Goal: Use online tool/utility

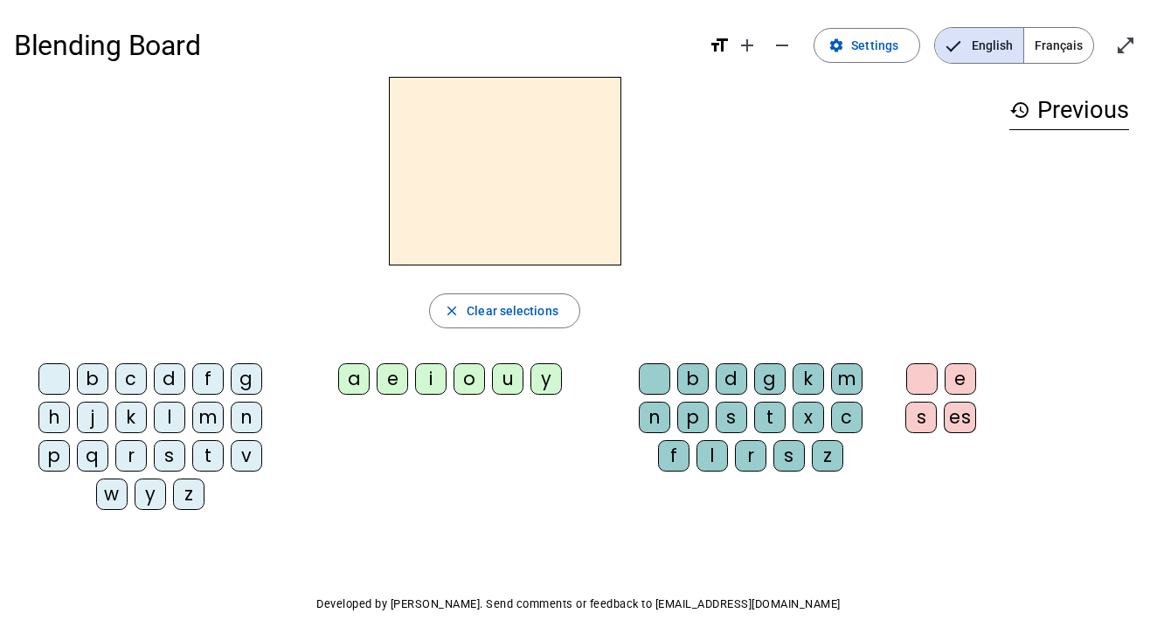
click at [697, 420] on div "p" at bounding box center [692, 417] width 31 height 31
click at [353, 375] on div "a" at bounding box center [353, 378] width 31 height 31
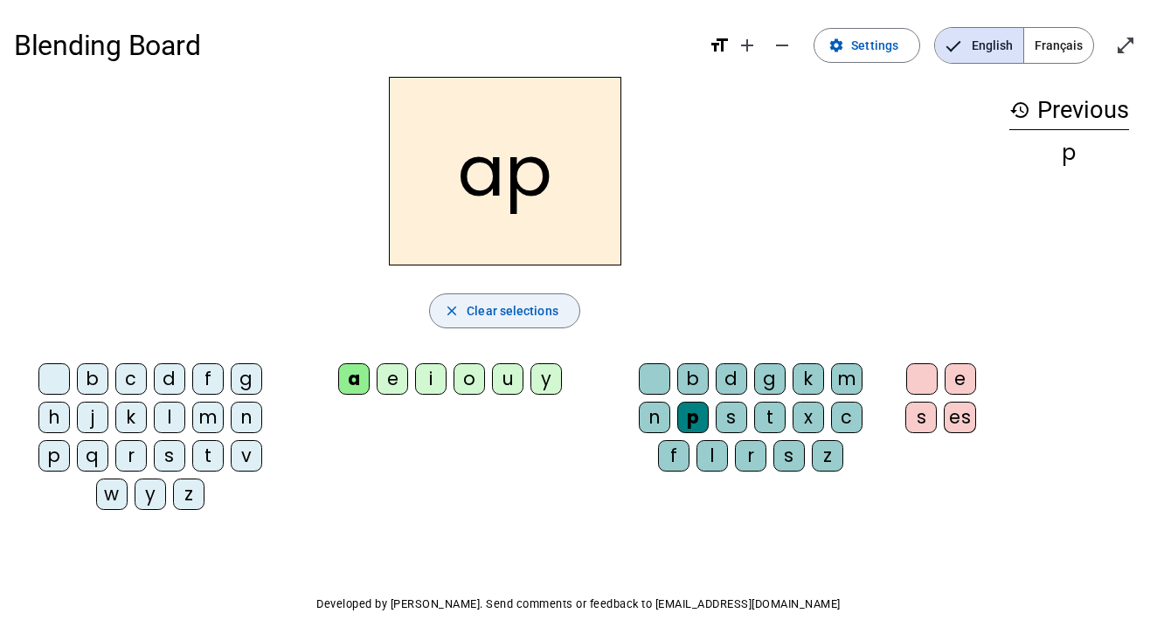
click at [512, 315] on span "Clear selections" at bounding box center [513, 311] width 92 height 21
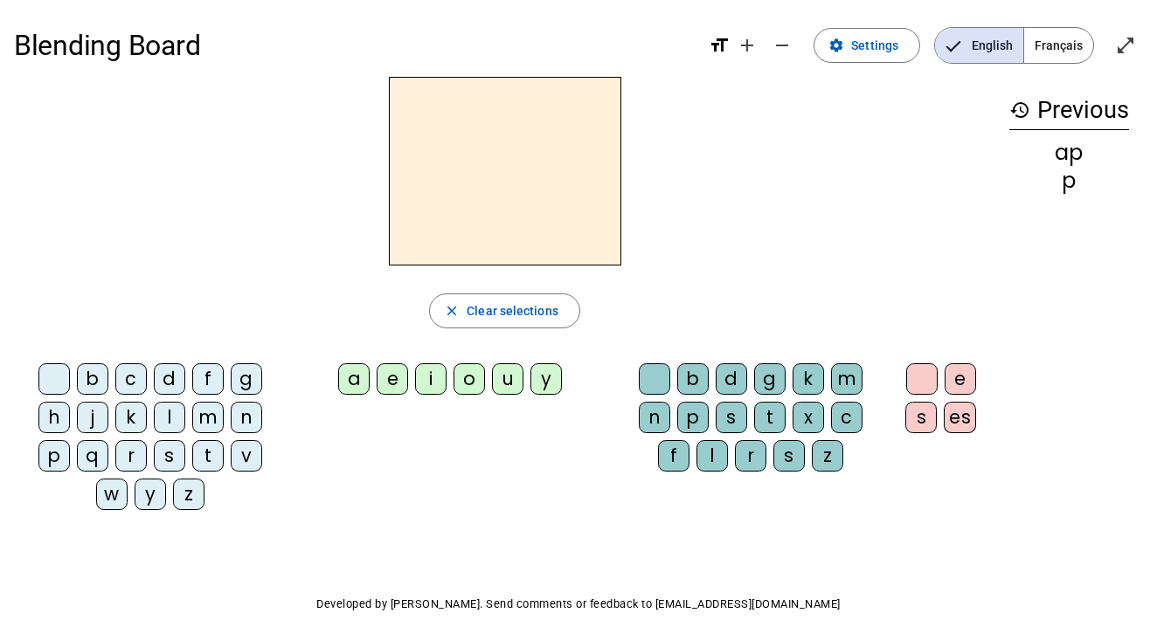
click at [351, 382] on div "a" at bounding box center [353, 378] width 31 height 31
click at [696, 415] on div "p" at bounding box center [692, 417] width 31 height 31
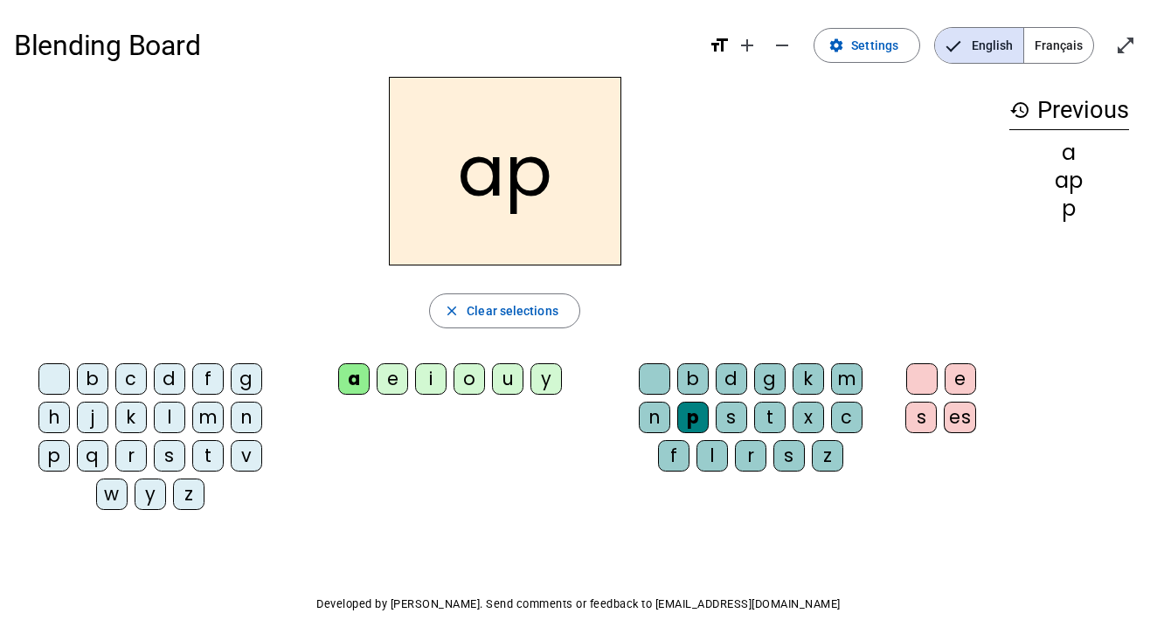
click at [362, 374] on div "a" at bounding box center [353, 378] width 31 height 31
click at [689, 412] on div "p" at bounding box center [692, 417] width 31 height 31
click at [545, 306] on span "Clear selections" at bounding box center [513, 311] width 92 height 21
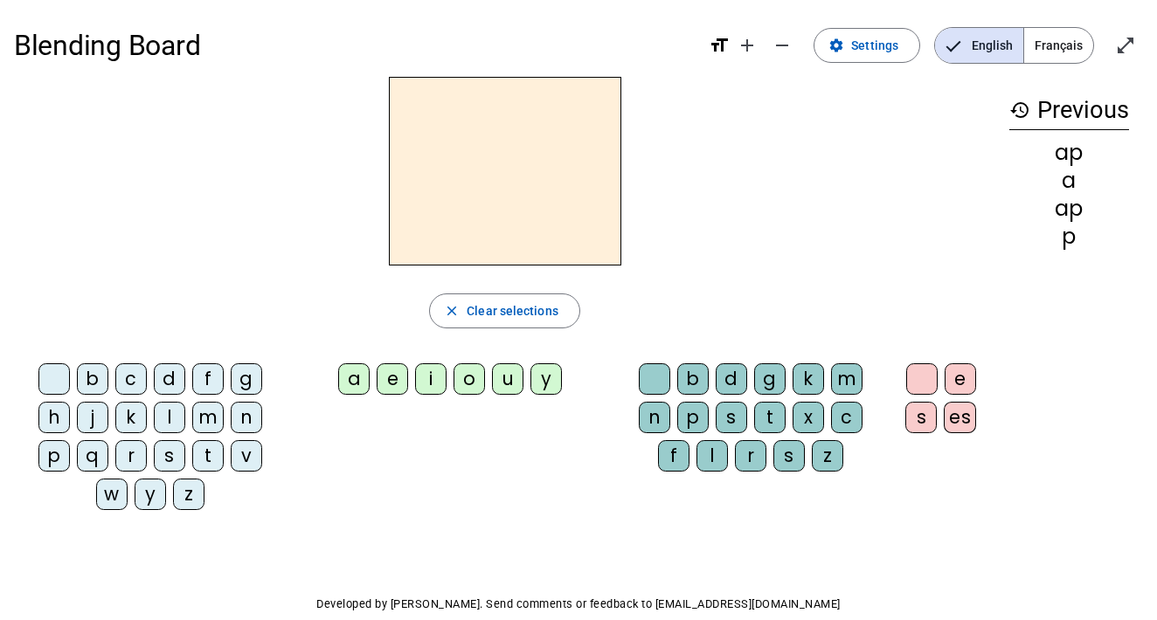
click at [854, 377] on div "m" at bounding box center [846, 378] width 31 height 31
click at [346, 384] on div "a" at bounding box center [353, 378] width 31 height 31
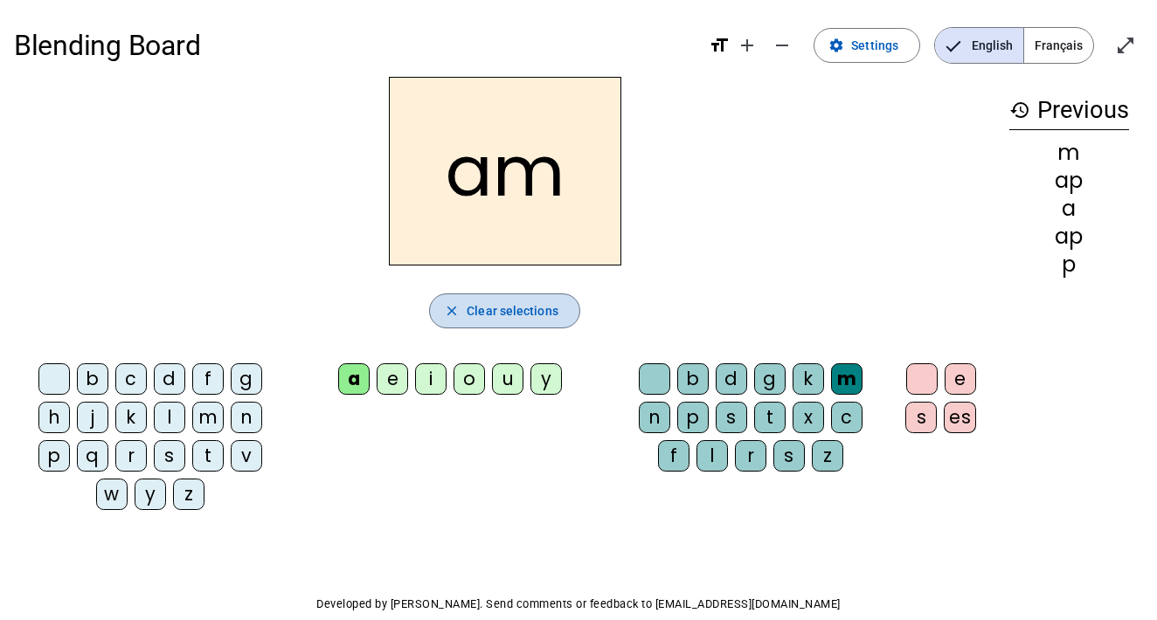
click at [529, 317] on span "Clear selections" at bounding box center [513, 311] width 92 height 21
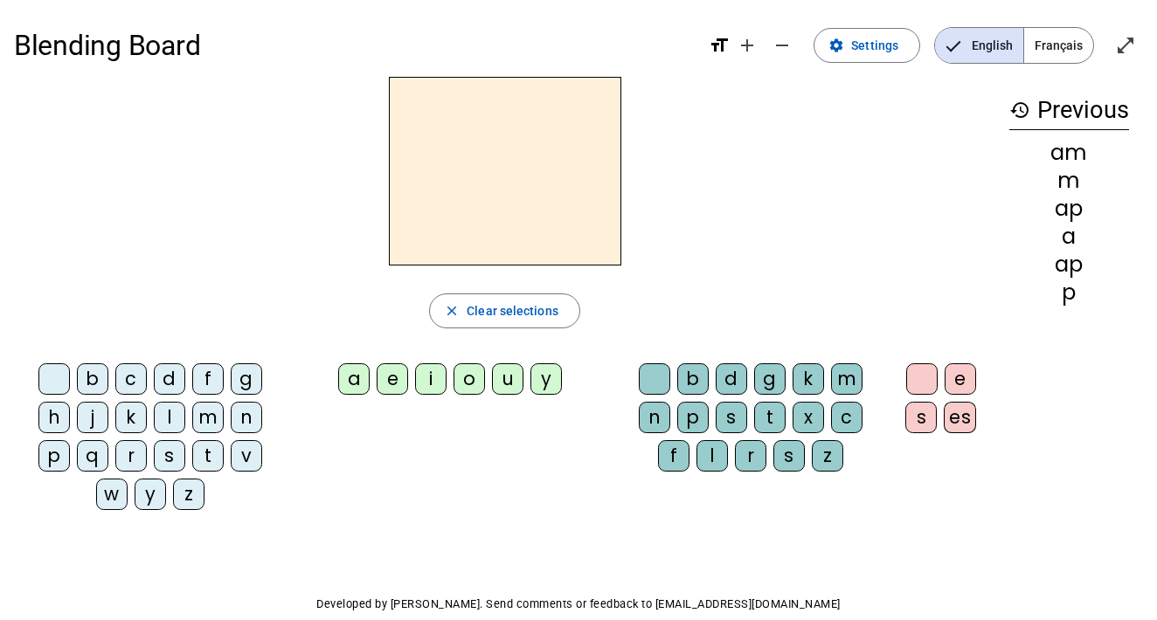
click at [343, 381] on div "a" at bounding box center [353, 378] width 31 height 31
click at [853, 376] on div "m" at bounding box center [846, 378] width 31 height 31
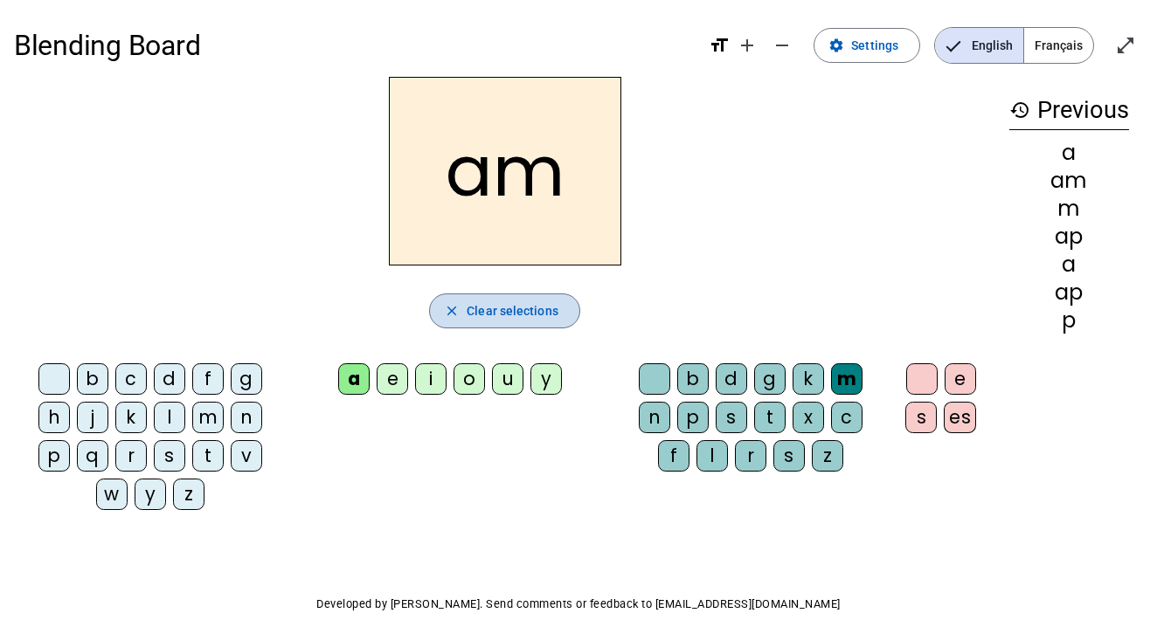
click at [533, 317] on span "Clear selections" at bounding box center [513, 311] width 92 height 21
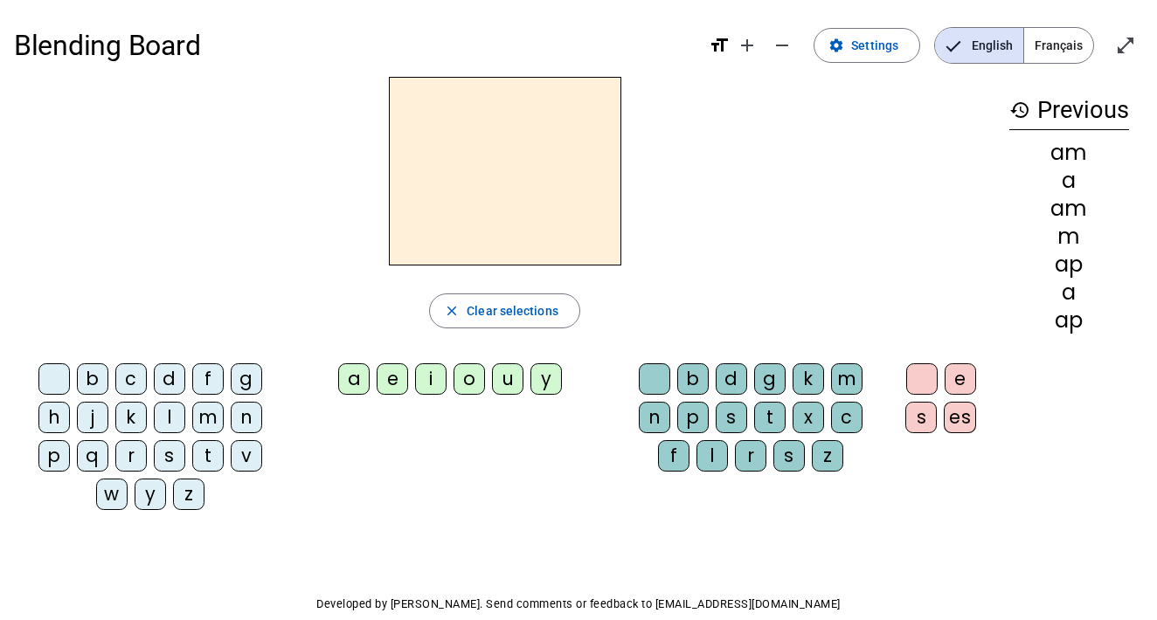
click at [214, 415] on div "m" at bounding box center [207, 417] width 31 height 31
click at [357, 382] on div "a" at bounding box center [353, 378] width 31 height 31
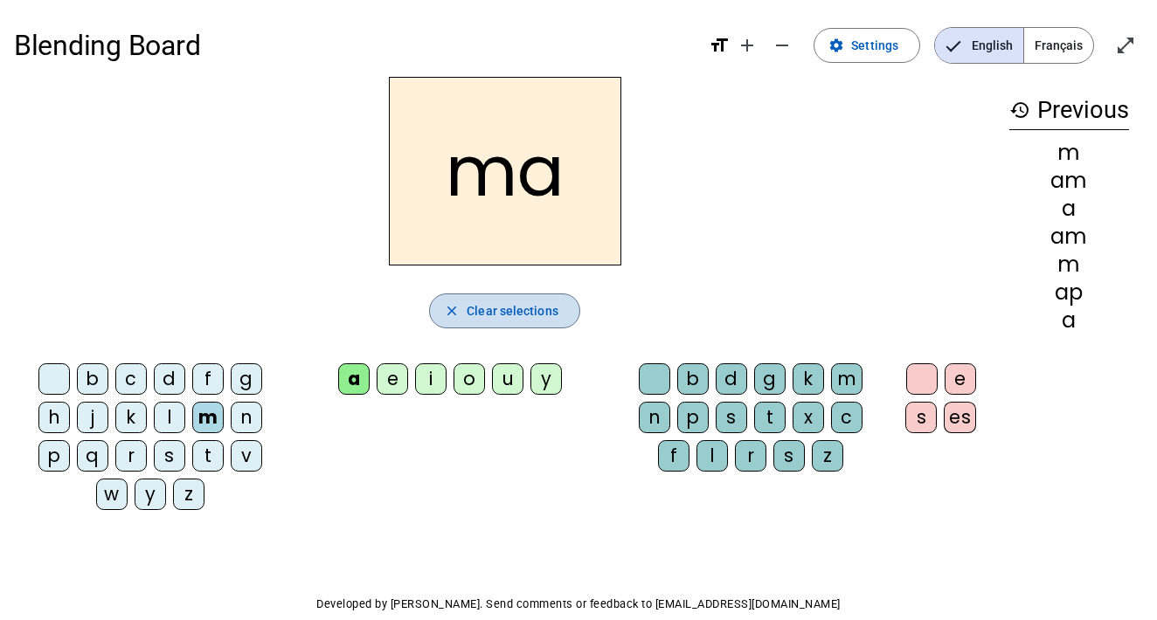
click at [500, 307] on span "Clear selections" at bounding box center [513, 311] width 92 height 21
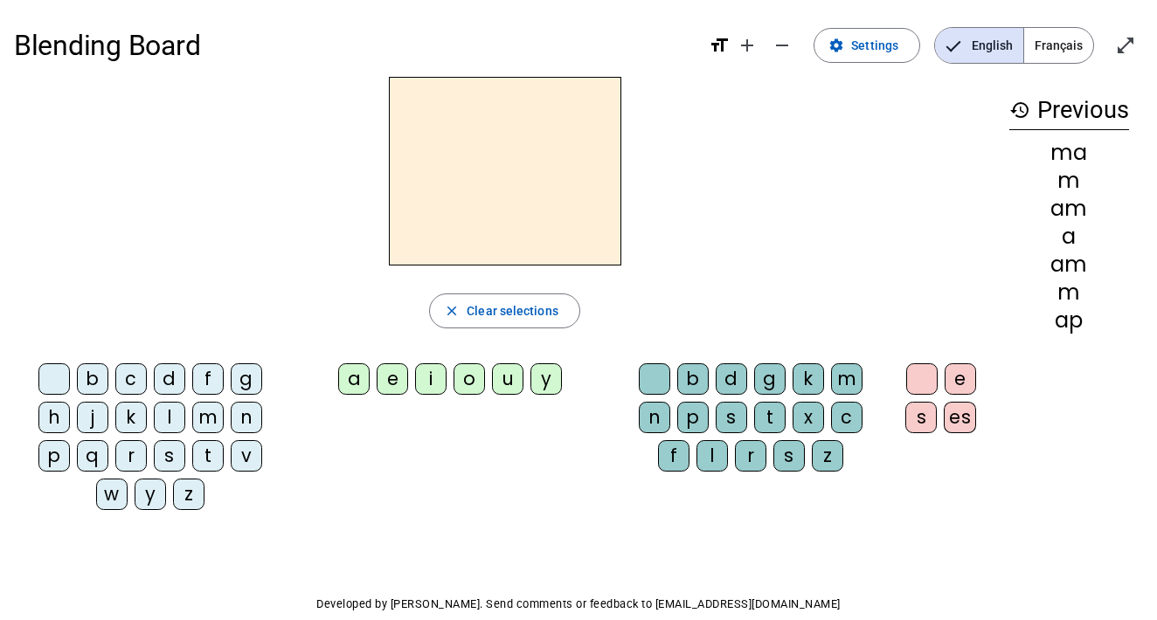
click at [167, 418] on div "l" at bounding box center [169, 417] width 31 height 31
click at [350, 379] on div "a" at bounding box center [353, 378] width 31 height 31
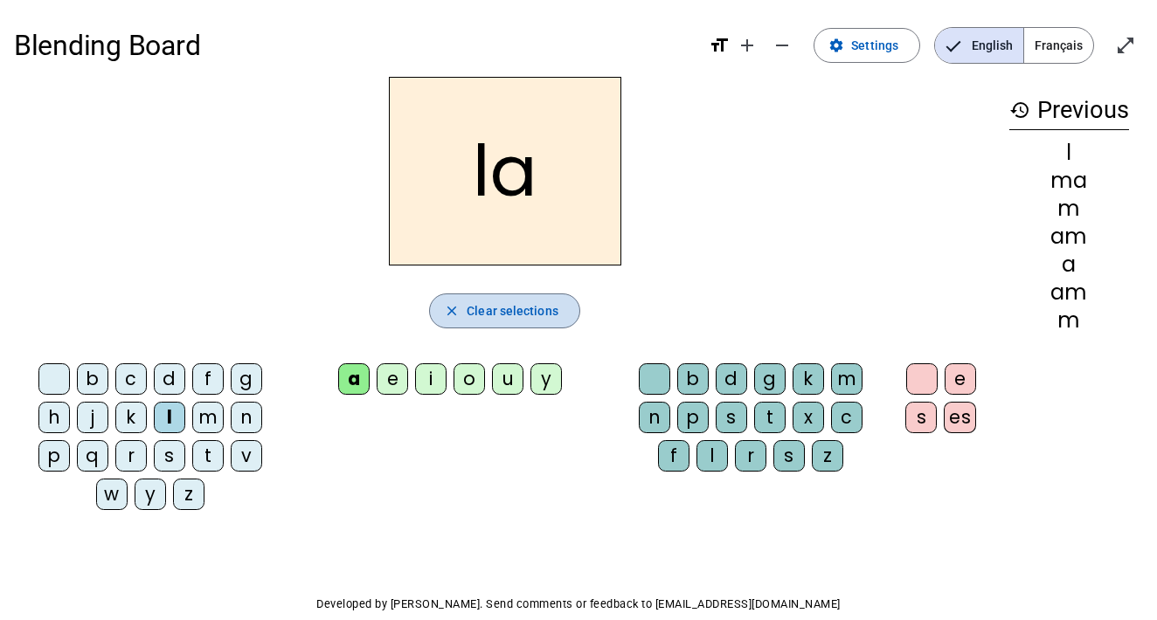
click at [494, 309] on span "Clear selections" at bounding box center [513, 311] width 92 height 21
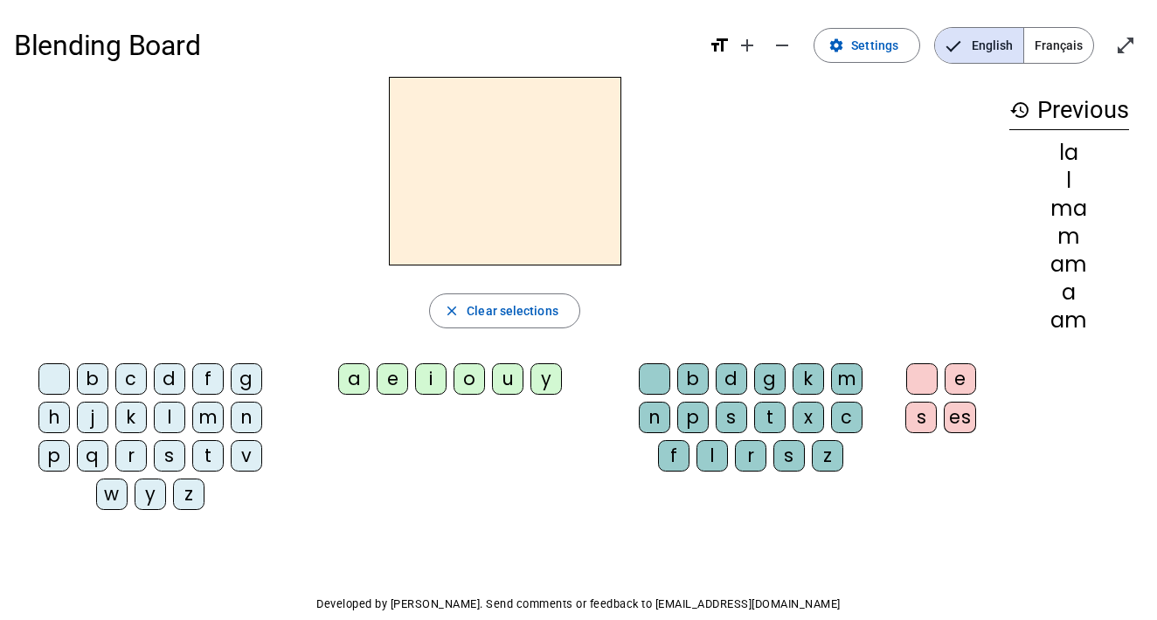
click at [211, 453] on div "t" at bounding box center [207, 455] width 31 height 31
click at [363, 380] on div "a" at bounding box center [353, 378] width 31 height 31
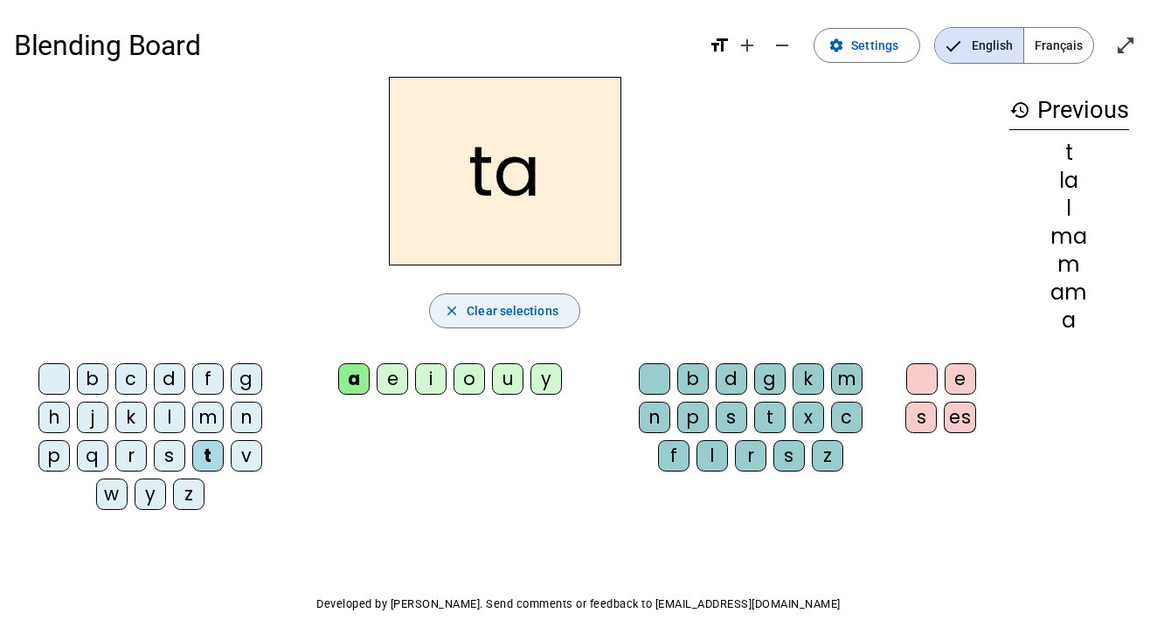
click at [517, 315] on span "Clear selections" at bounding box center [513, 311] width 92 height 21
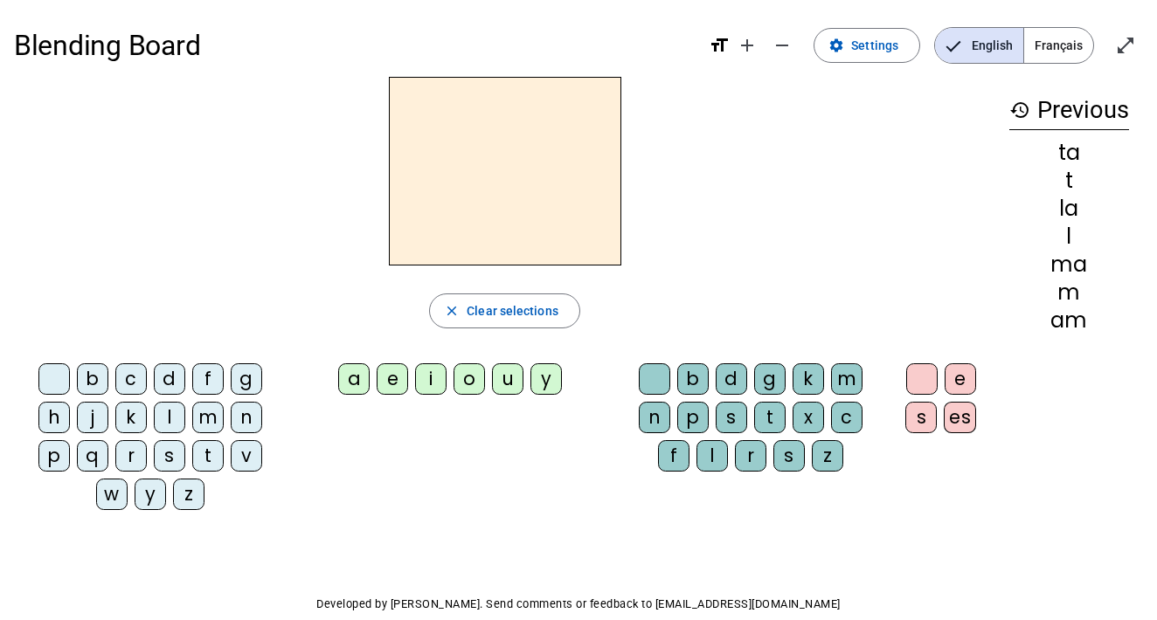
click at [254, 454] on div "v" at bounding box center [246, 455] width 31 height 31
click at [360, 381] on div "a" at bounding box center [353, 378] width 31 height 31
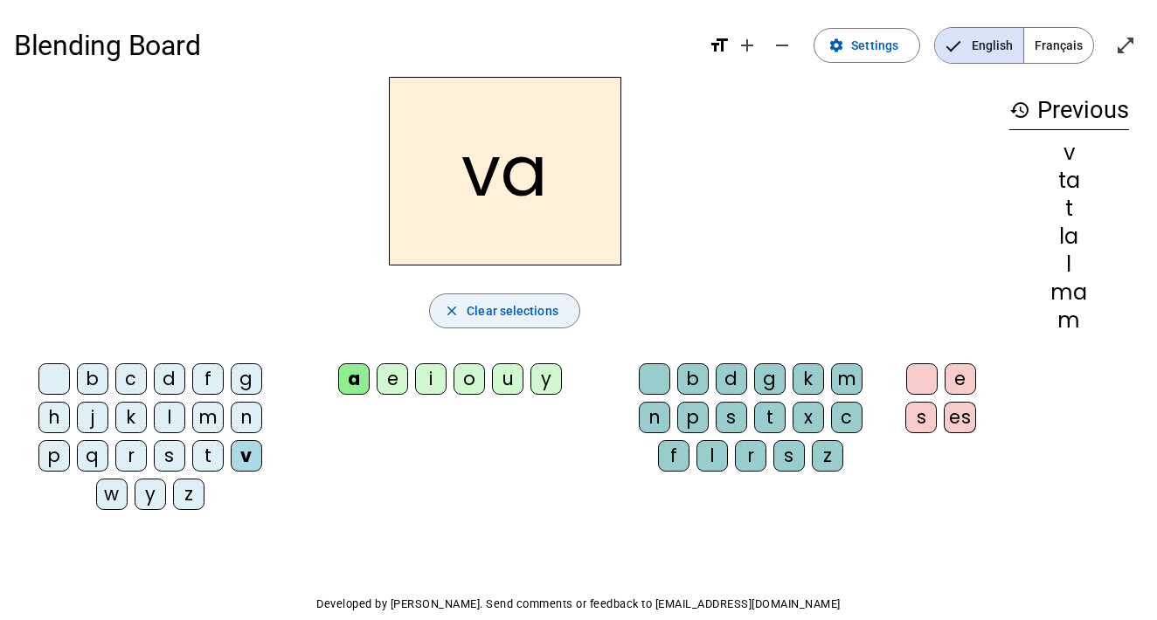
click at [512, 312] on span "Clear selections" at bounding box center [513, 311] width 92 height 21
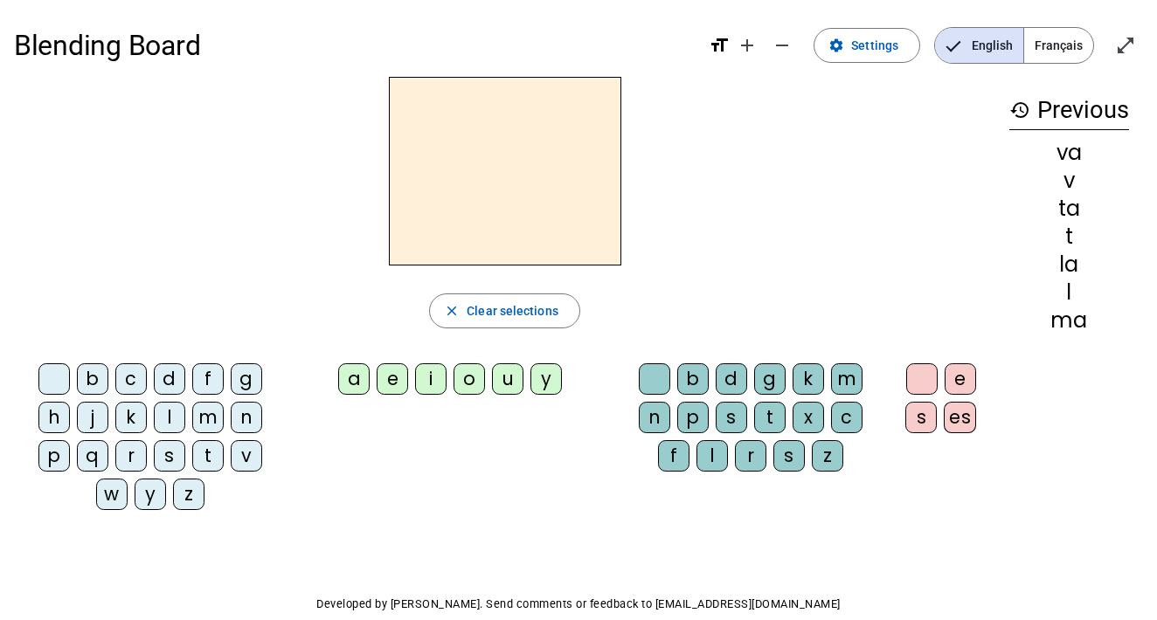
click at [171, 458] on div "s" at bounding box center [169, 455] width 31 height 31
click at [352, 384] on div "a" at bounding box center [353, 378] width 31 height 31
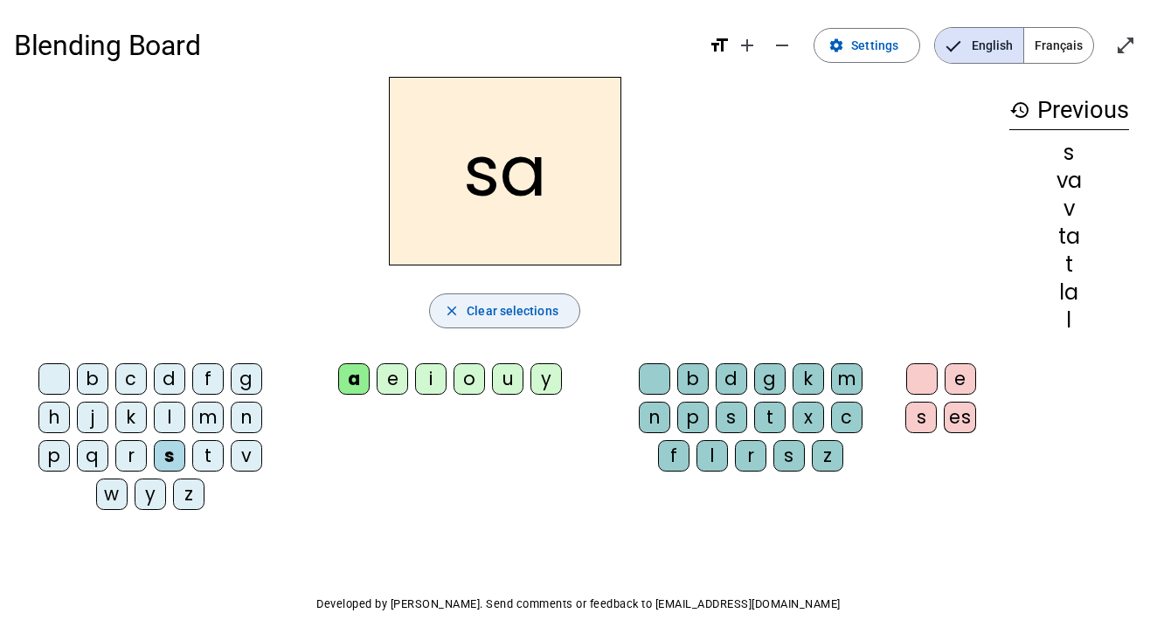
click at [529, 315] on span "Clear selections" at bounding box center [513, 311] width 92 height 21
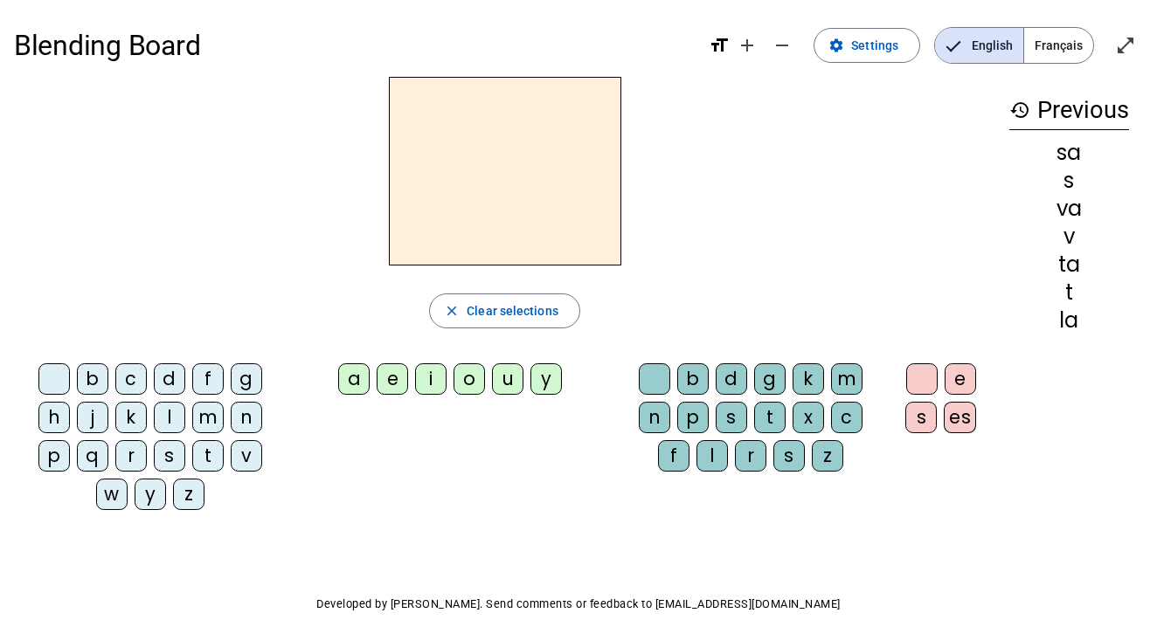
click at [184, 415] on div "l" at bounding box center [169, 417] width 31 height 31
click at [396, 383] on div "e" at bounding box center [392, 378] width 31 height 31
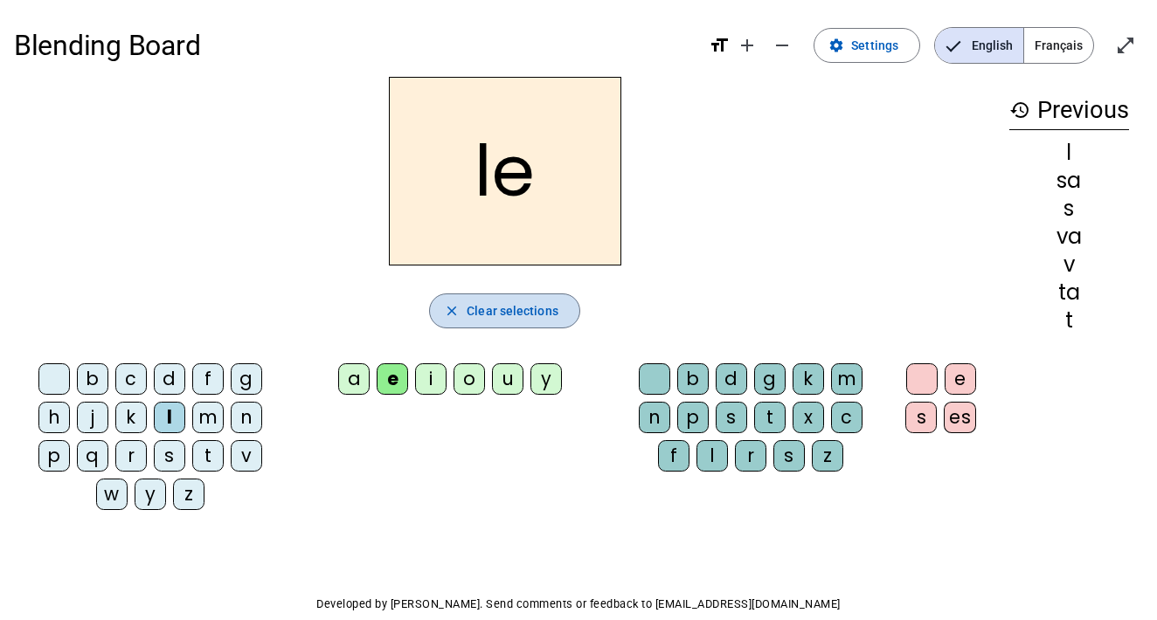
click at [468, 317] on span "Clear selections" at bounding box center [513, 311] width 92 height 21
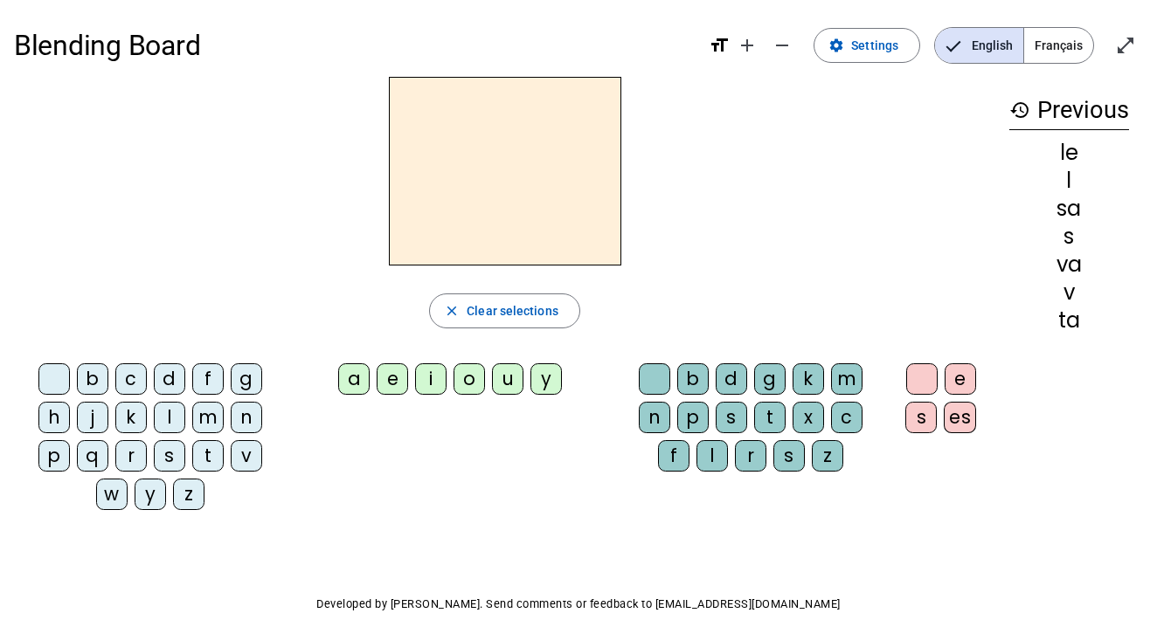
click at [205, 424] on div "m" at bounding box center [207, 417] width 31 height 31
click at [386, 379] on div "e" at bounding box center [392, 378] width 31 height 31
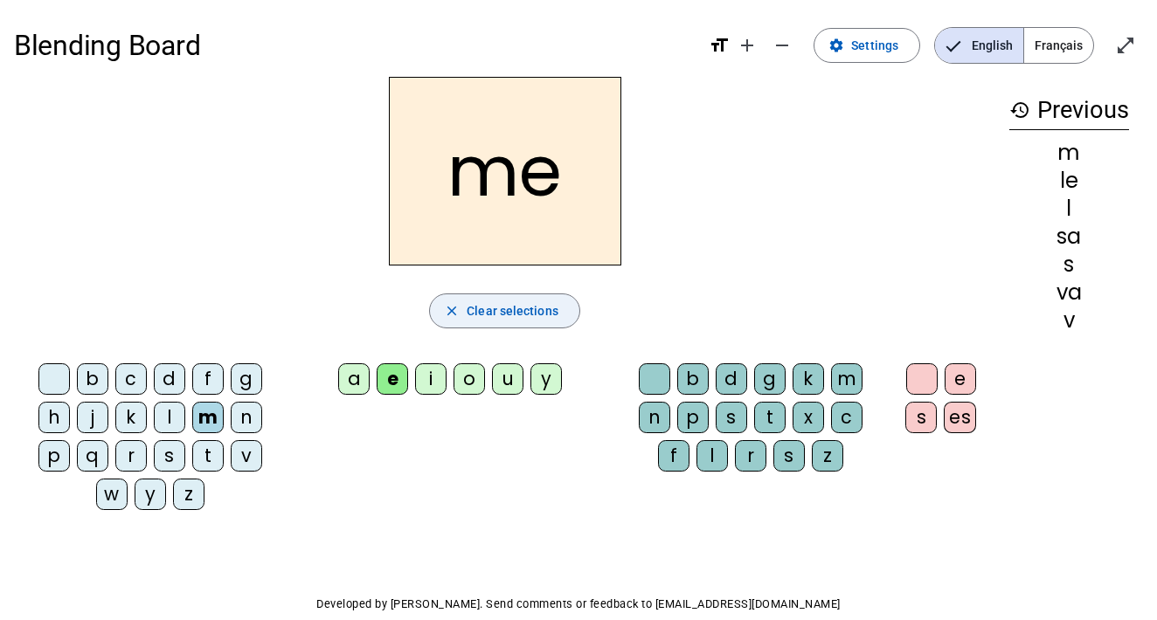
click at [465, 309] on span "button" at bounding box center [504, 311] width 149 height 42
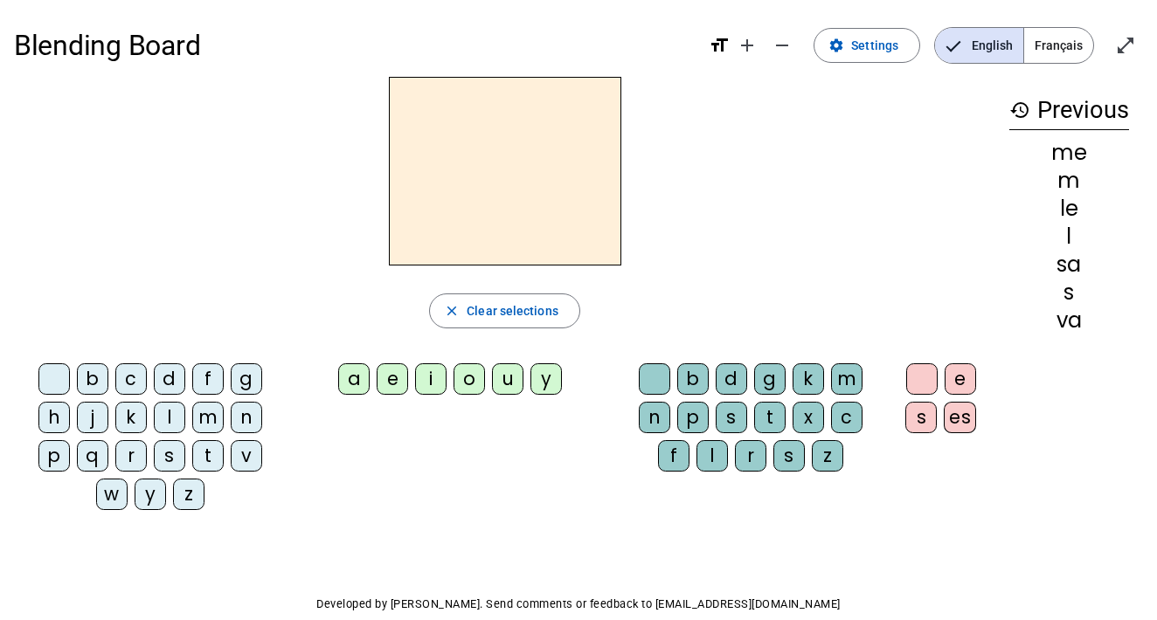
click at [200, 454] on div "t" at bounding box center [207, 455] width 31 height 31
click at [394, 374] on div "e" at bounding box center [392, 378] width 31 height 31
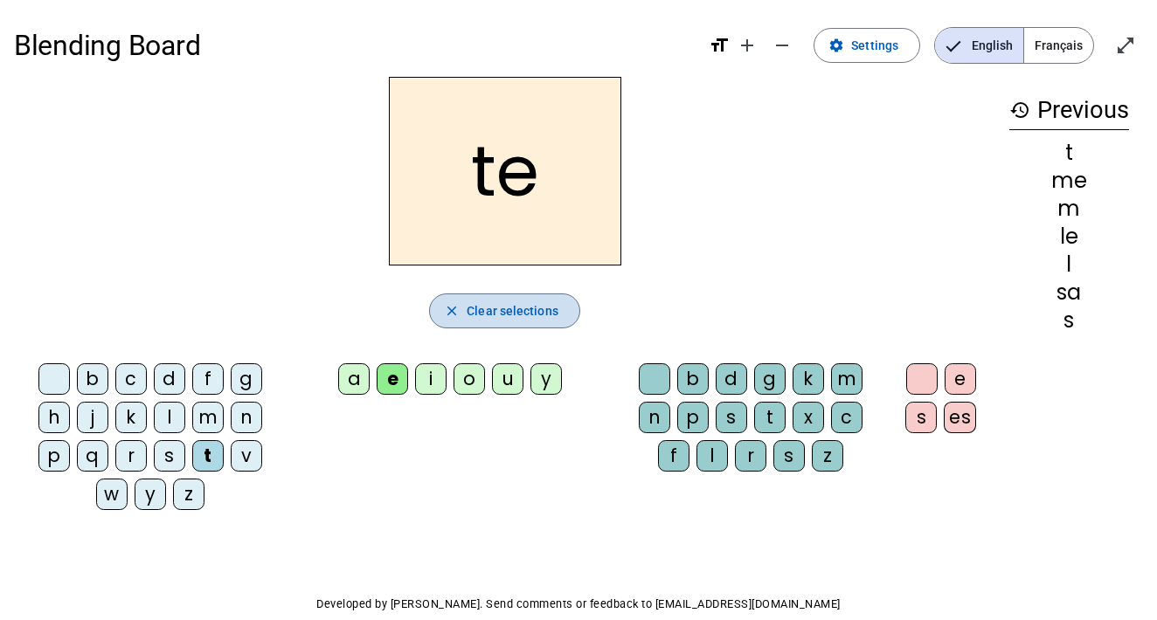
click at [508, 317] on span "Clear selections" at bounding box center [513, 311] width 92 height 21
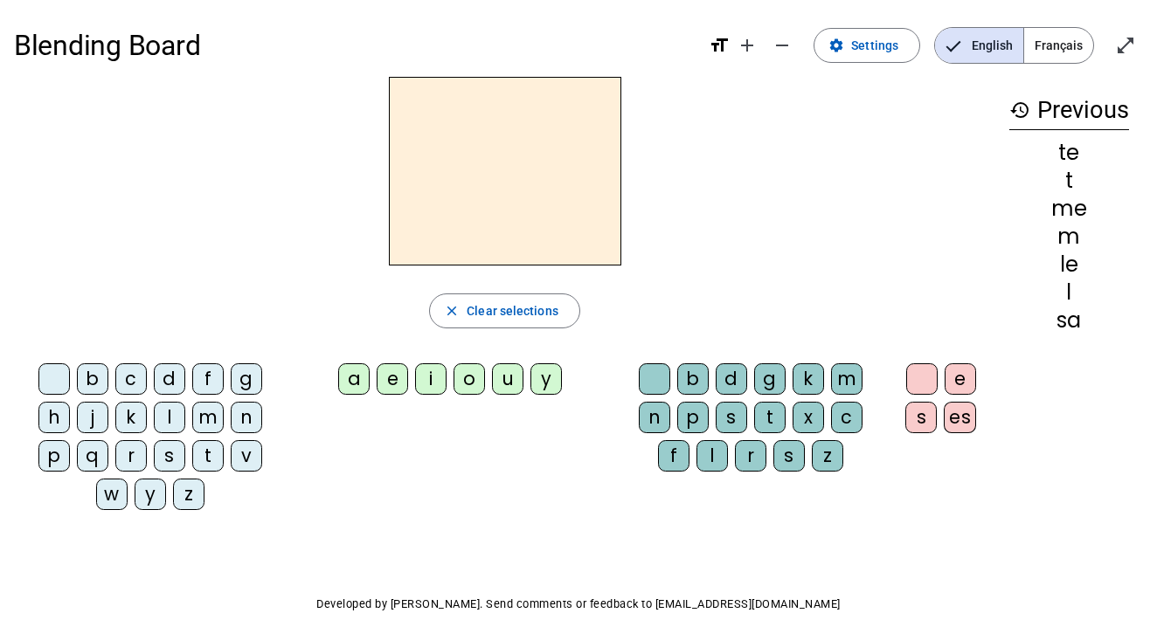
click at [166, 450] on div "s" at bounding box center [169, 455] width 31 height 31
click at [387, 379] on div "e" at bounding box center [392, 378] width 31 height 31
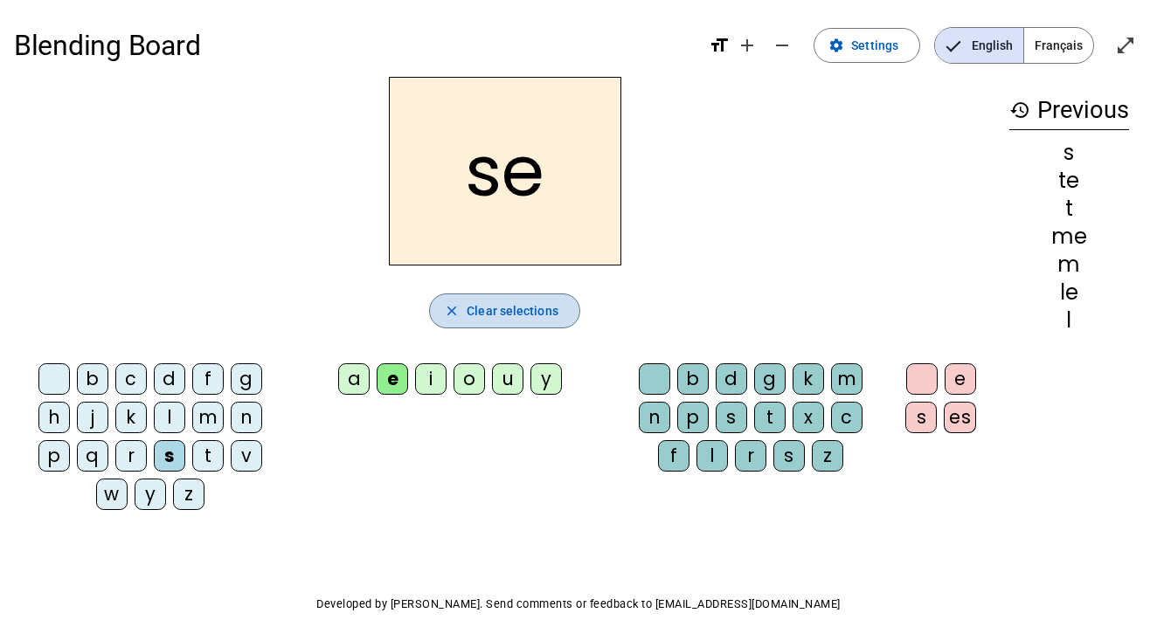
click at [483, 313] on span "Clear selections" at bounding box center [513, 311] width 92 height 21
